Goal: Information Seeking & Learning: Learn about a topic

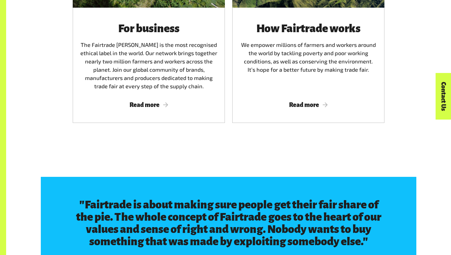
scroll to position [813, 0]
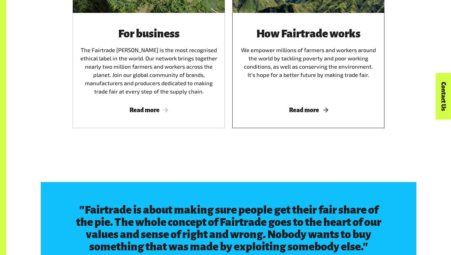
click at [293, 110] on span "Read more" at bounding box center [307, 110] width 137 height 7
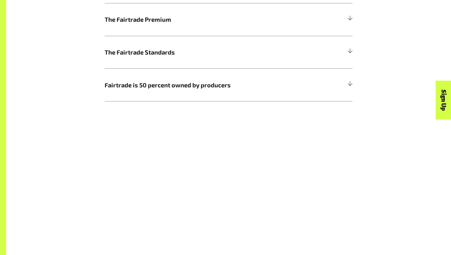
scroll to position [454, 0]
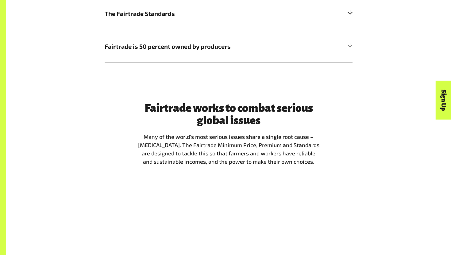
click at [192, 17] on span "The Fairtrade Standards" at bounding box center [198, 13] width 186 height 9
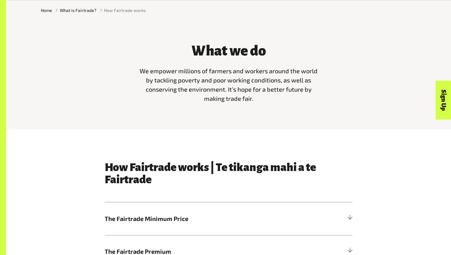
scroll to position [297, 0]
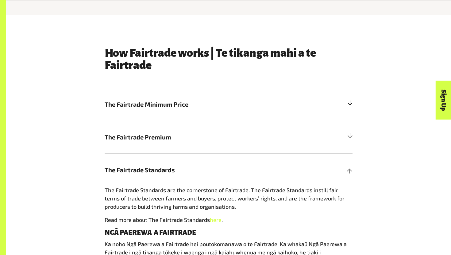
click at [242, 109] on span "The Fairtrade Minimum Price" at bounding box center [198, 104] width 186 height 9
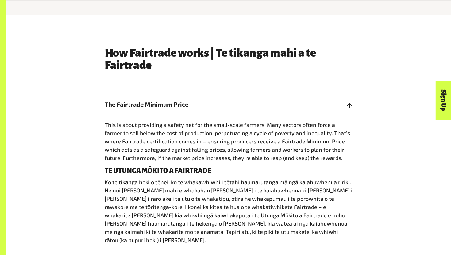
click at [242, 109] on span "The Fairtrade Minimum Price" at bounding box center [198, 104] width 186 height 9
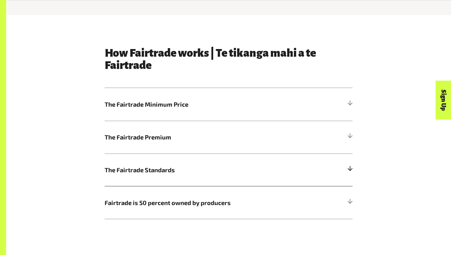
click at [228, 172] on span "The Fairtrade Standards" at bounding box center [198, 169] width 186 height 9
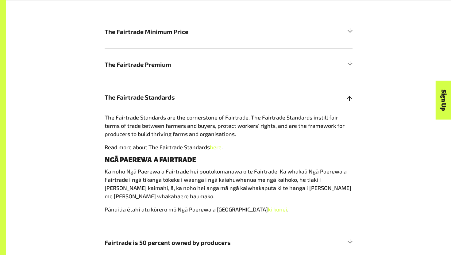
scroll to position [449, 0]
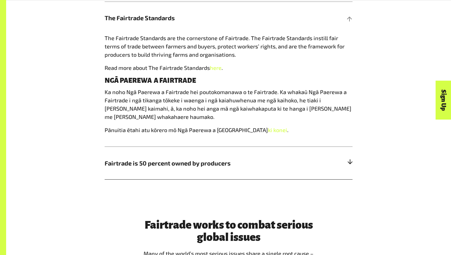
click at [208, 164] on span "Fairtrade is 50 percent owned by producers" at bounding box center [198, 162] width 186 height 9
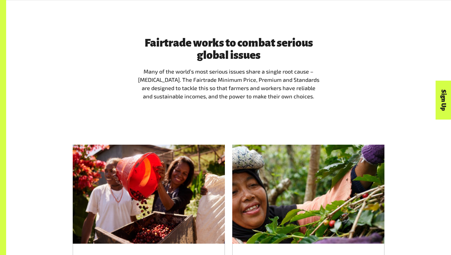
scroll to position [639, 0]
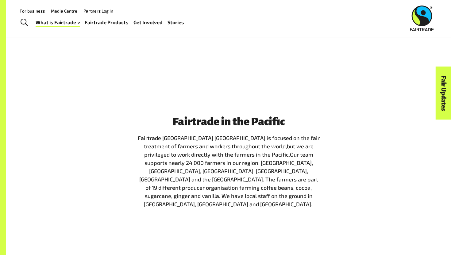
scroll to position [652, 0]
